Goal: Complete application form

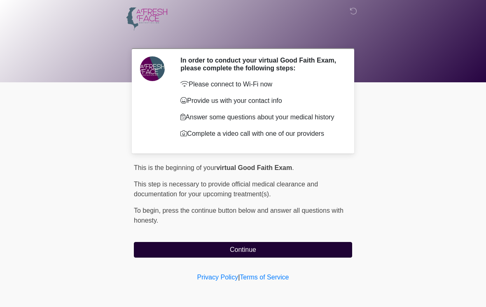
click at [308, 256] on button "Continue" at bounding box center [243, 250] width 218 height 16
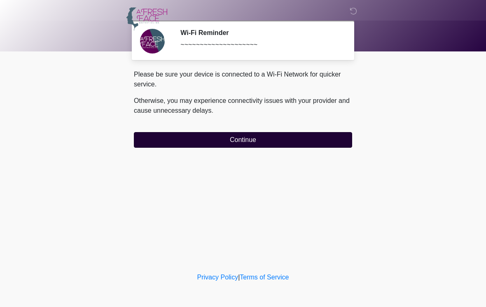
click at [173, 143] on button "Continue" at bounding box center [243, 140] width 218 height 16
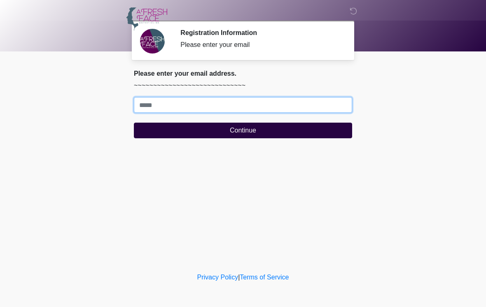
click at [218, 102] on input "Where should we email your treatment plan?" at bounding box center [243, 105] width 218 height 16
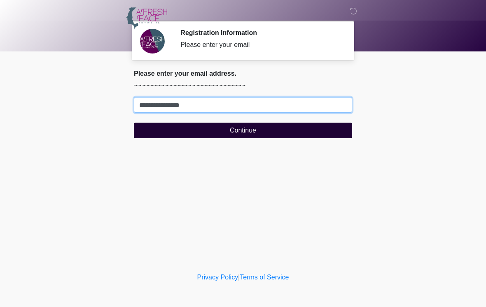
type input "**********"
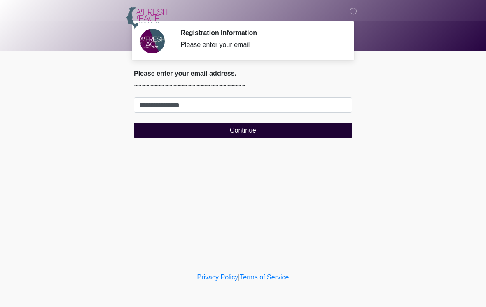
click at [217, 136] on button "Continue" at bounding box center [243, 131] width 218 height 16
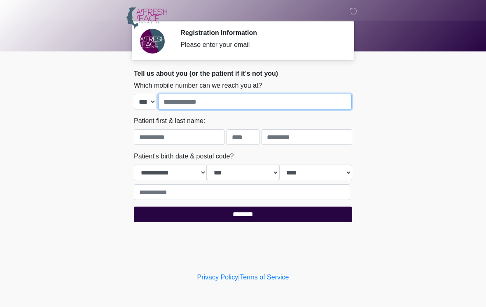
click at [208, 105] on input "tel" at bounding box center [255, 102] width 194 height 16
type input "**********"
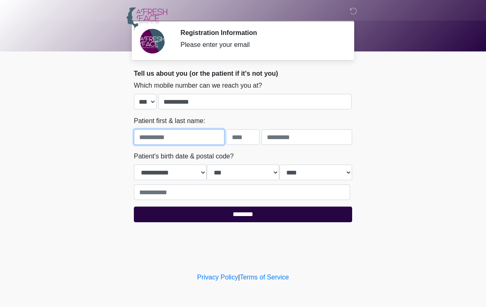
click at [174, 143] on input "text" at bounding box center [179, 137] width 91 height 16
type input "***"
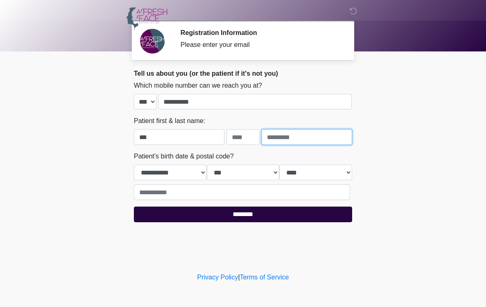
click at [306, 139] on input "text" at bounding box center [306, 137] width 91 height 16
type input "*****"
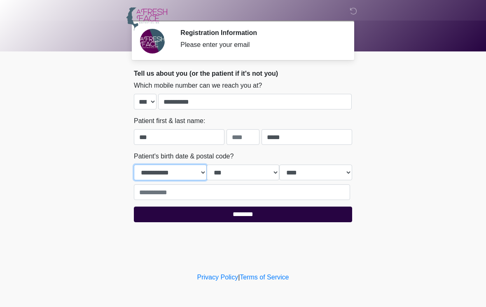
select select "*"
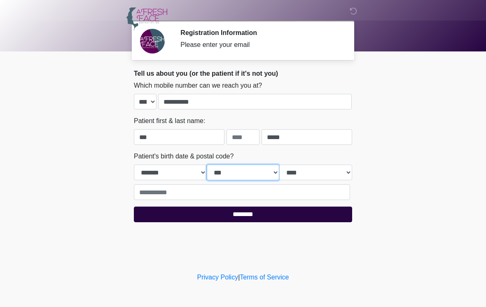
select select "*"
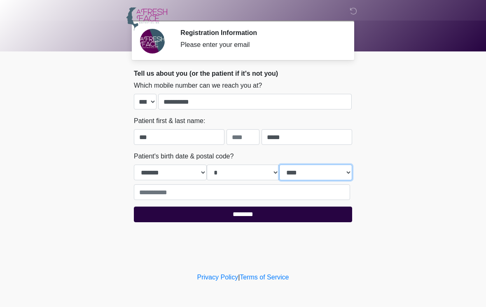
select select "****"
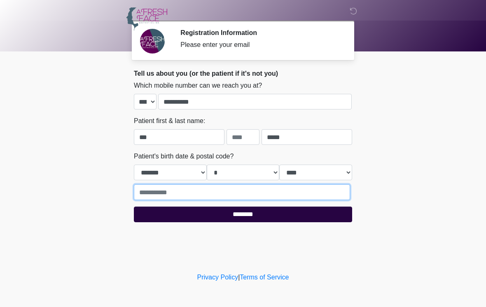
click at [220, 187] on input "text" at bounding box center [242, 192] width 216 height 16
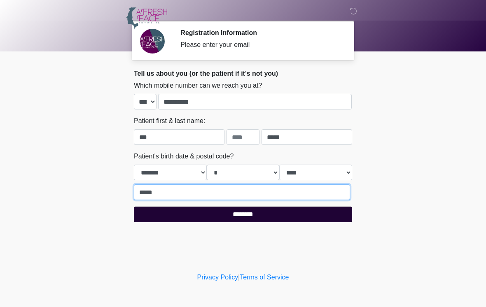
type input "*****"
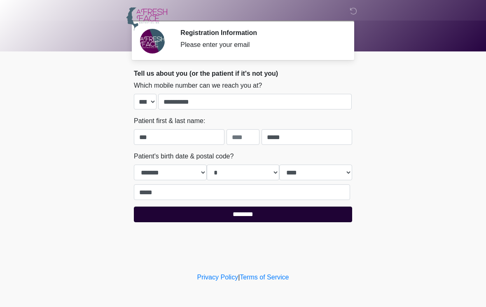
click at [306, 215] on input "********" at bounding box center [243, 215] width 218 height 16
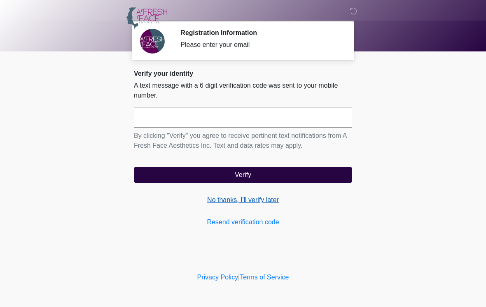
click at [255, 203] on link "No thanks, I'll verify later" at bounding box center [243, 200] width 218 height 10
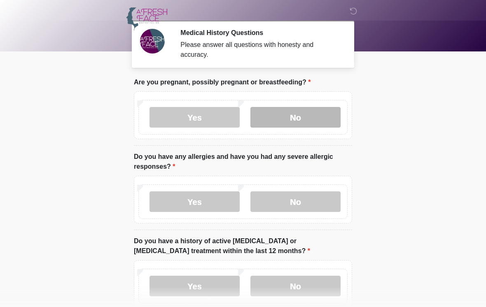
click at [314, 116] on label "No" at bounding box center [295, 117] width 90 height 21
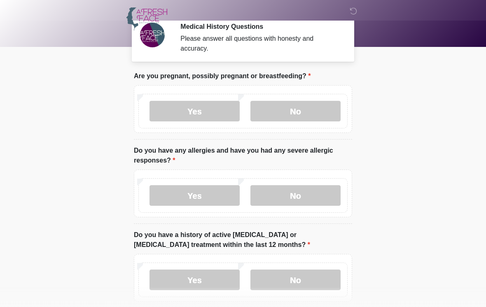
scroll to position [7, 0]
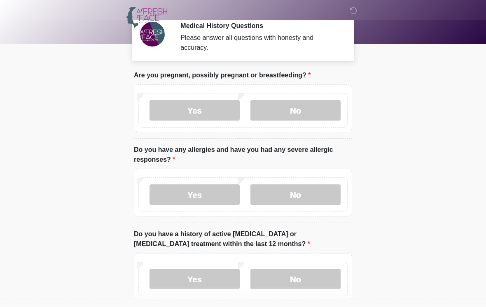
click at [176, 199] on label "Yes" at bounding box center [194, 195] width 90 height 21
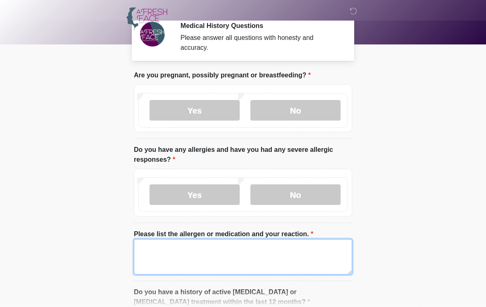
click at [203, 263] on textarea "Please list the allergen or medication and your reaction." at bounding box center [243, 256] width 218 height 35
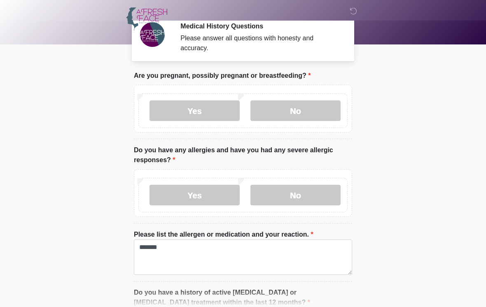
drag, startPoint x: 203, startPoint y: 265, endPoint x: 208, endPoint y: 244, distance: 21.6
click at [0, 0] on html "‎ ‎ ‎ Medical History Questions Please answer all questions with honesty and ac…" at bounding box center [243, 146] width 486 height 307
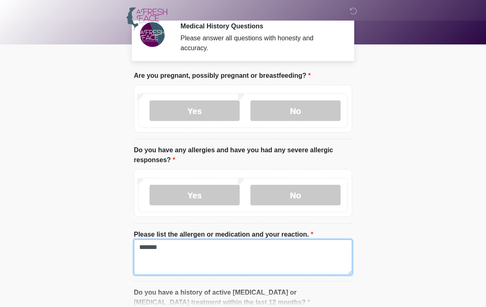
click at [208, 244] on textarea "*******" at bounding box center [243, 257] width 218 height 35
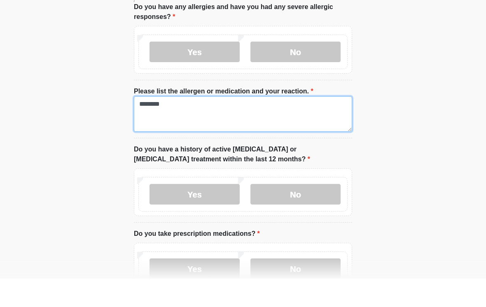
scroll to position [122, 0]
type textarea "********"
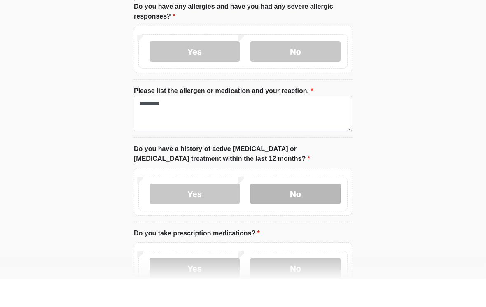
click at [79, 163] on html "‎ ‎ ‎ Medical History Questions Please answer all questions with honesty and ac…" at bounding box center [243, 31] width 486 height 307
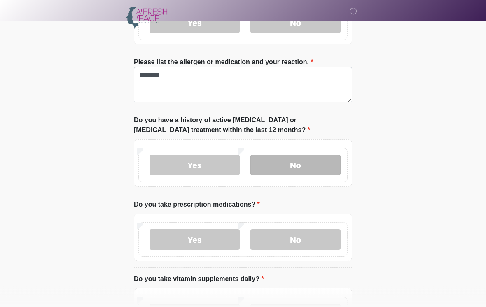
scroll to position [181, 0]
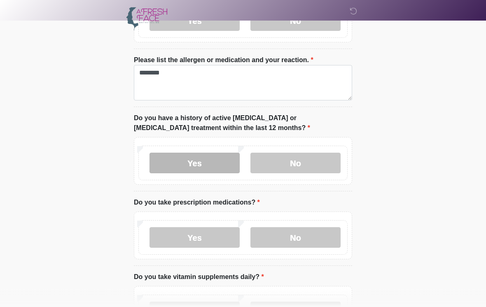
click at [218, 168] on label "Yes" at bounding box center [194, 163] width 90 height 21
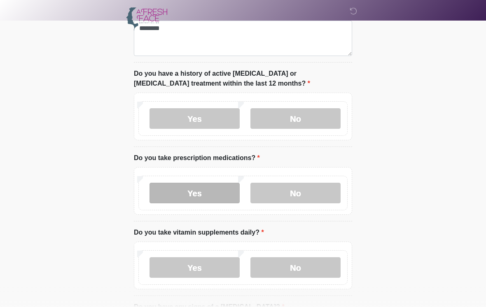
scroll to position [232, 0]
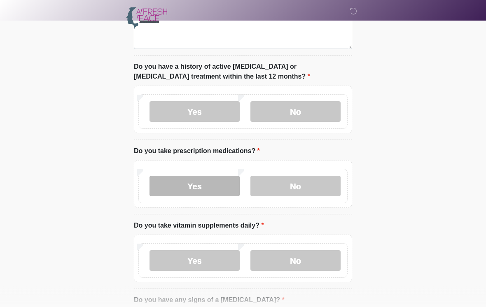
click at [201, 186] on label "Yes" at bounding box center [194, 186] width 90 height 21
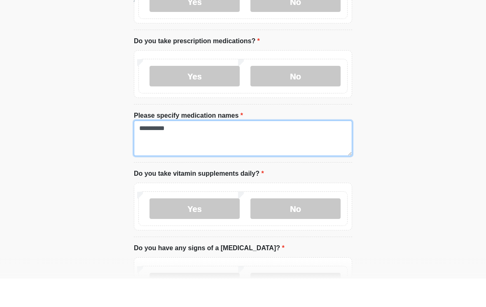
scroll to position [315, 0]
type textarea "*********"
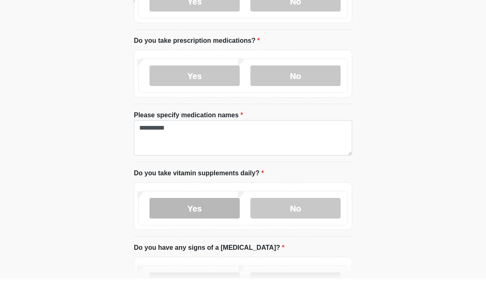
click at [169, 226] on label "Yes" at bounding box center [194, 236] width 90 height 21
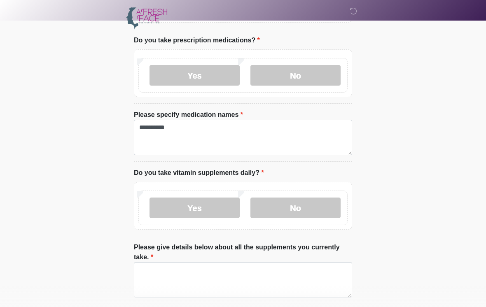
click at [203, 302] on li "Please give details below about all the supplements you currently take. Please …" at bounding box center [243, 274] width 218 height 62
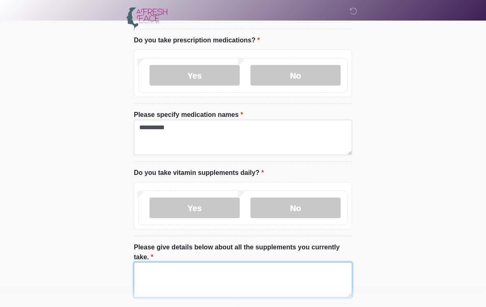
drag, startPoint x: 199, startPoint y: 290, endPoint x: 199, endPoint y: 157, distance: 133.0
click at [199, 290] on textarea "Please give details below about all the supplements you currently take." at bounding box center [243, 279] width 218 height 35
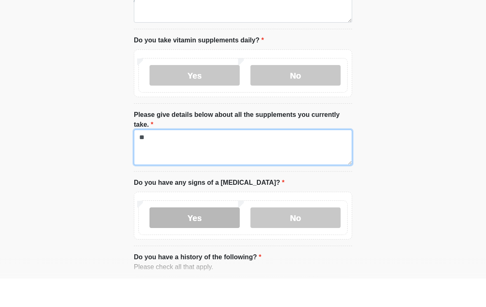
type textarea "*"
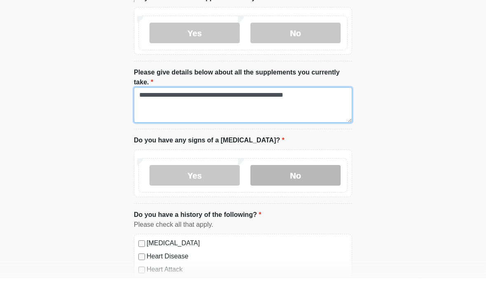
type textarea "**********"
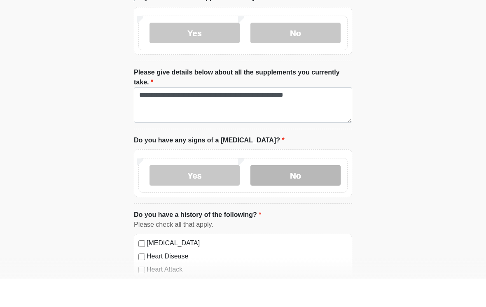
click at [307, 194] on label "No" at bounding box center [295, 204] width 90 height 21
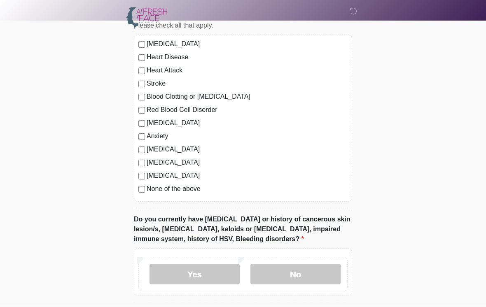
scroll to position [718, 0]
click at [187, 191] on label "None of the above" at bounding box center [247, 189] width 201 height 10
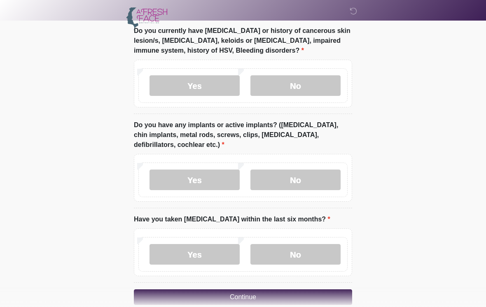
scroll to position [906, 0]
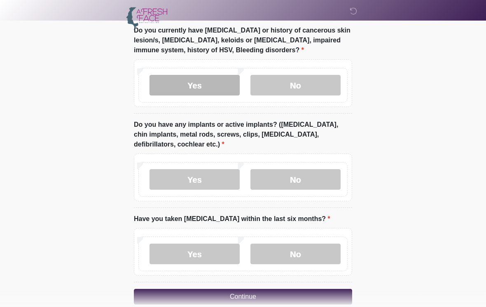
click at [215, 81] on label "Yes" at bounding box center [194, 85] width 90 height 21
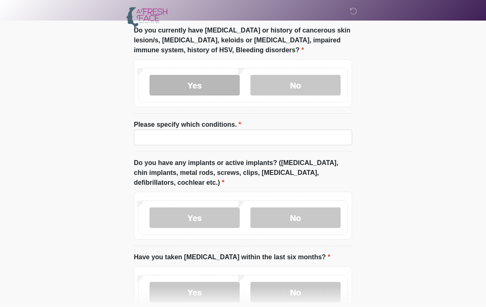
scroll to position [907, 0]
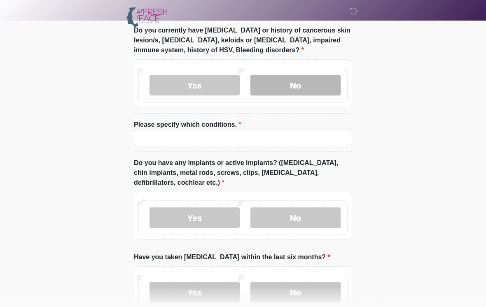
click at [278, 80] on label "No" at bounding box center [295, 85] width 90 height 21
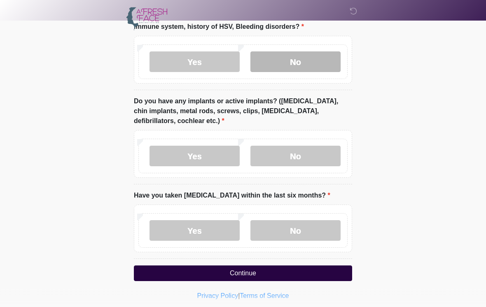
scroll to position [933, 0]
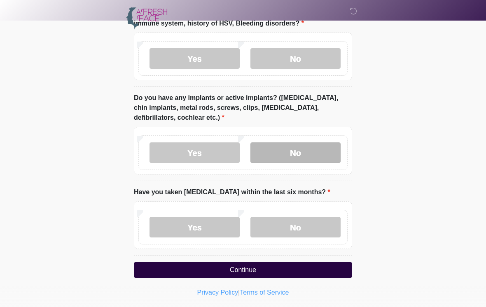
click at [305, 154] on label "No" at bounding box center [295, 152] width 90 height 21
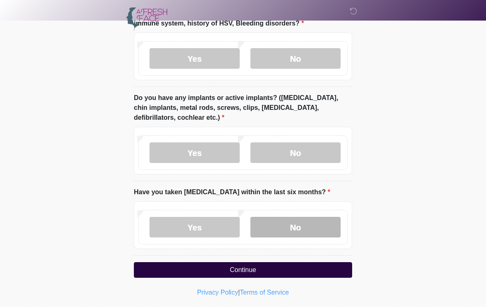
click at [311, 221] on label "No" at bounding box center [295, 227] width 90 height 21
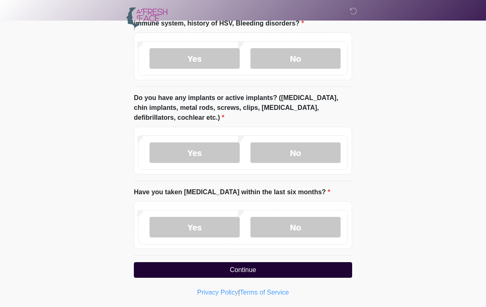
click at [269, 270] on button "Continue" at bounding box center [243, 270] width 218 height 16
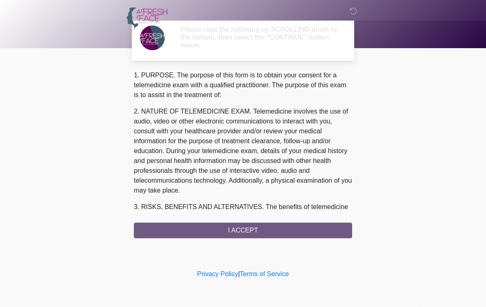
scroll to position [0, 0]
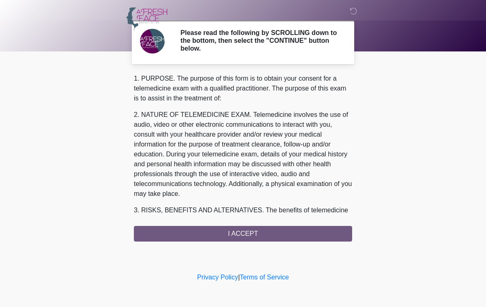
click at [276, 234] on div "1. PURPOSE. The purpose of this form is to obtain your consent for a telemedici…" at bounding box center [243, 158] width 218 height 168
click at [225, 233] on div "1. PURPOSE. The purpose of this form is to obtain your consent for a telemedici…" at bounding box center [243, 158] width 218 height 168
click at [248, 230] on div "1. PURPOSE. The purpose of this form is to obtain your consent for a telemedici…" at bounding box center [243, 158] width 218 height 168
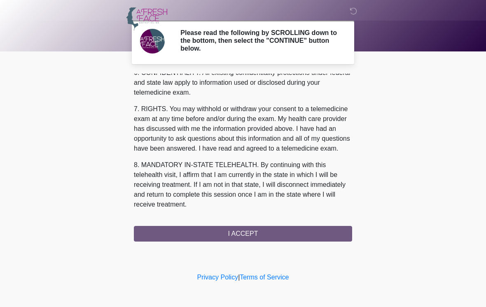
click at [260, 236] on button "I ACCEPT" at bounding box center [243, 234] width 218 height 16
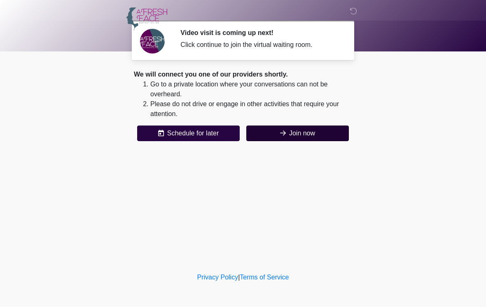
click at [299, 137] on button "Join now" at bounding box center [297, 134] width 103 height 16
